Goal: Task Accomplishment & Management: Use online tool/utility

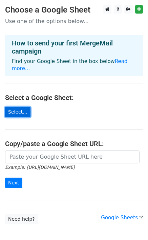
click at [20, 107] on link "Select..." at bounding box center [17, 112] width 25 height 10
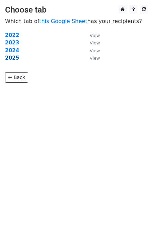
click at [6, 55] on strong "2025" at bounding box center [12, 58] width 14 height 6
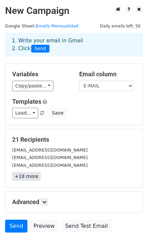
click at [27, 174] on link "+18 more" at bounding box center [26, 176] width 28 height 8
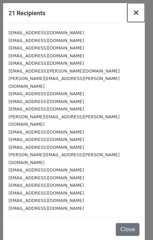
click at [136, 13] on span "×" at bounding box center [136, 12] width 7 height 9
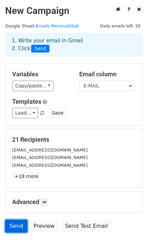
click at [15, 226] on link "Send" at bounding box center [16, 225] width 22 height 13
click at [15, 225] on link "Send" at bounding box center [16, 225] width 22 height 13
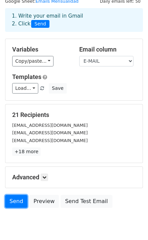
scroll to position [50, 0]
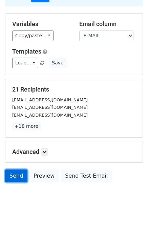
click at [16, 175] on link "Send" at bounding box center [16, 175] width 22 height 13
click at [16, 181] on link "Send" at bounding box center [16, 175] width 22 height 13
click at [16, 178] on link "Send" at bounding box center [16, 175] width 22 height 13
click at [17, 175] on link "Send" at bounding box center [16, 175] width 22 height 13
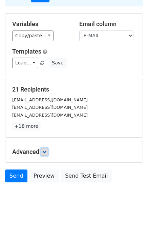
click at [46, 150] on icon at bounding box center [44, 152] width 4 height 4
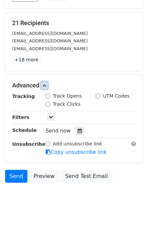
scroll to position [0, 0]
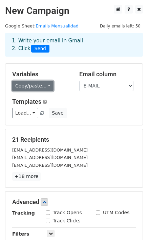
click at [48, 86] on link "Copy/paste..." at bounding box center [32, 86] width 41 height 10
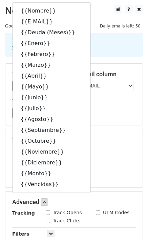
click at [93, 98] on h5 "Templates" at bounding box center [74, 101] width 124 height 7
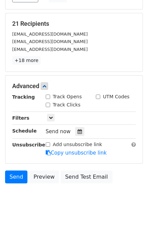
scroll to position [116, 0]
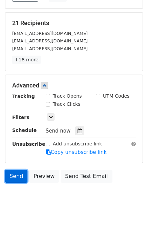
click at [16, 176] on link "Send" at bounding box center [16, 176] width 22 height 13
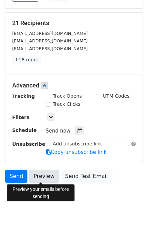
click at [41, 175] on link "Preview" at bounding box center [44, 176] width 30 height 13
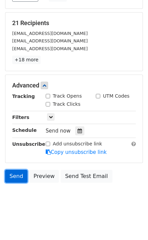
click at [16, 178] on link "Send" at bounding box center [16, 176] width 22 height 13
click at [10, 175] on link "Send" at bounding box center [16, 176] width 22 height 13
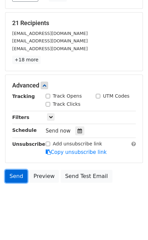
click at [11, 175] on link "Send" at bounding box center [16, 176] width 22 height 13
click at [12, 175] on link "Send" at bounding box center [16, 176] width 22 height 13
click at [18, 175] on link "Send" at bounding box center [16, 176] width 22 height 13
click at [102, 200] on body "New Campaign Daily emails left: 50 Google Sheet: Emails Mensualidad 1. Write yo…" at bounding box center [74, 51] width 148 height 324
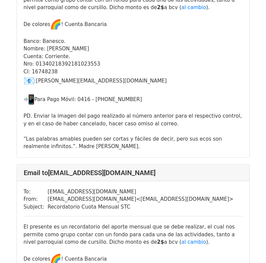
scroll to position [545, 0]
